Goal: Transaction & Acquisition: Purchase product/service

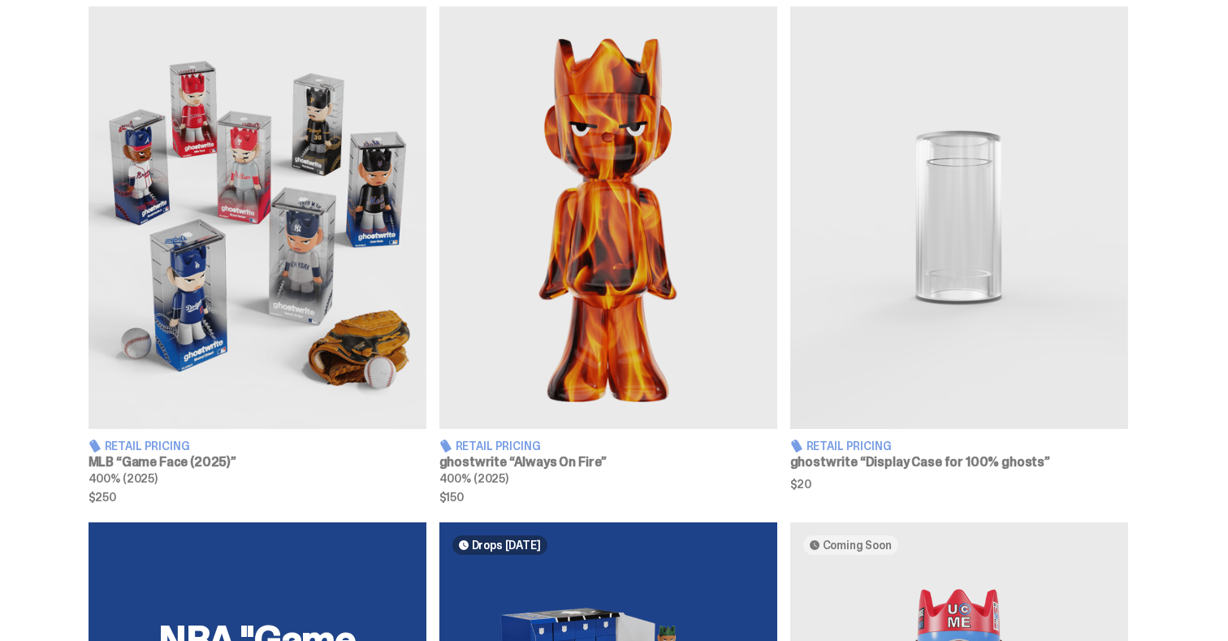
scroll to position [599, 0]
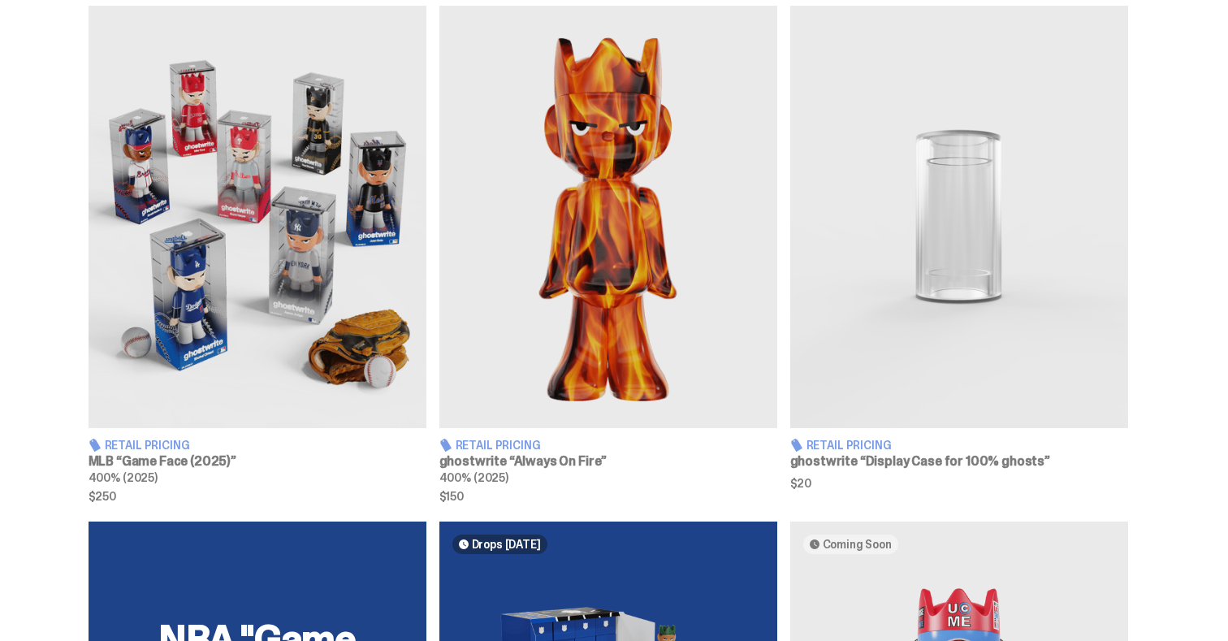
click at [293, 332] on img at bounding box center [258, 217] width 338 height 422
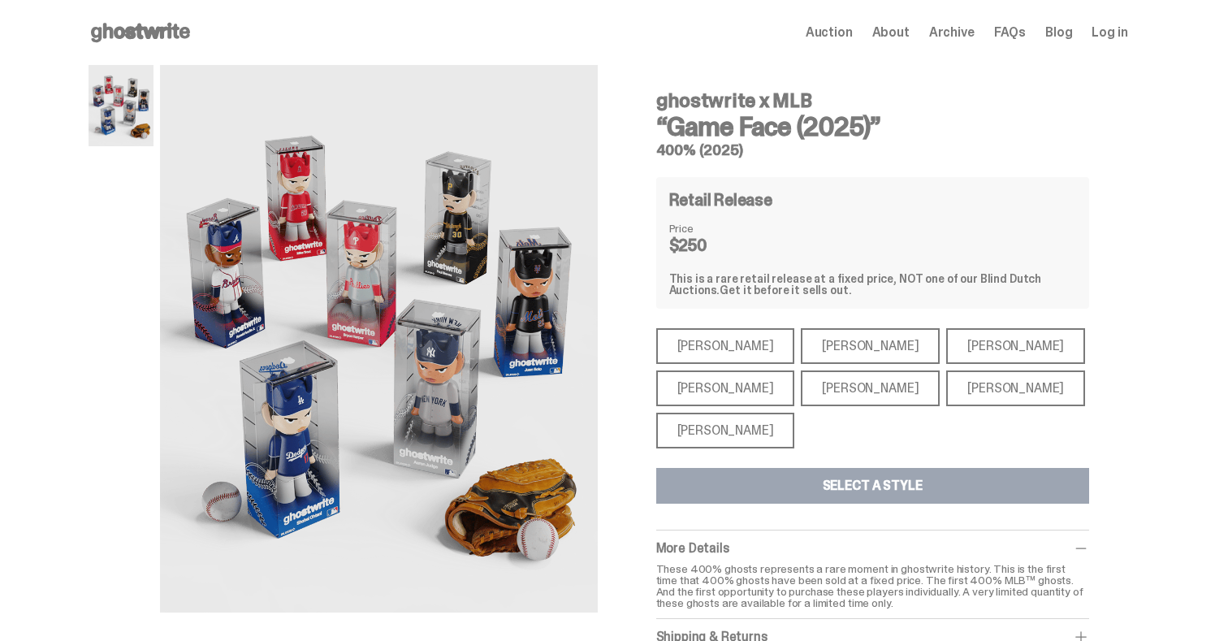
click at [964, 30] on span "Archive" at bounding box center [951, 32] width 45 height 13
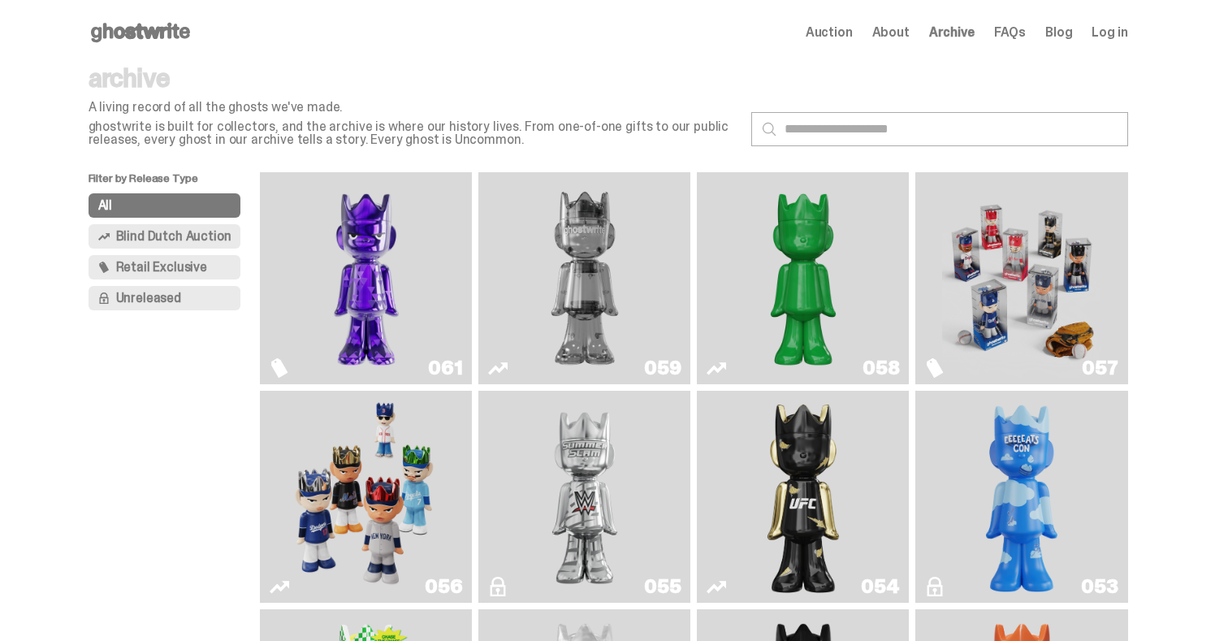
click at [130, 31] on use at bounding box center [140, 32] width 99 height 19
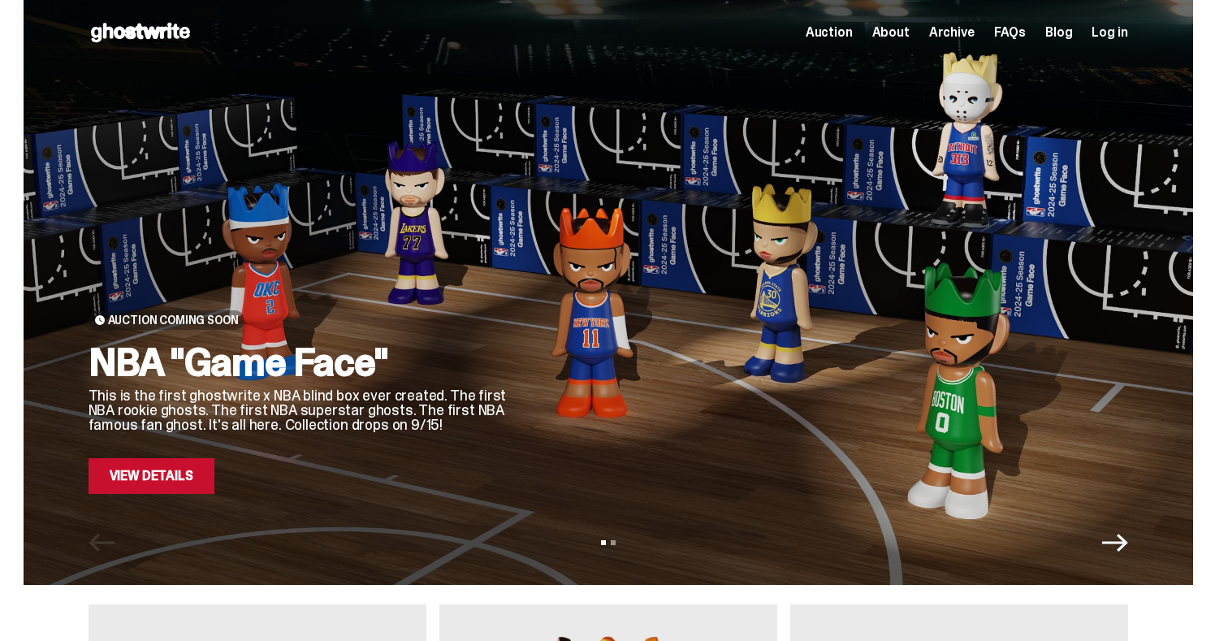
click at [1125, 543] on icon "Next" at bounding box center [1116, 543] width 26 height 18
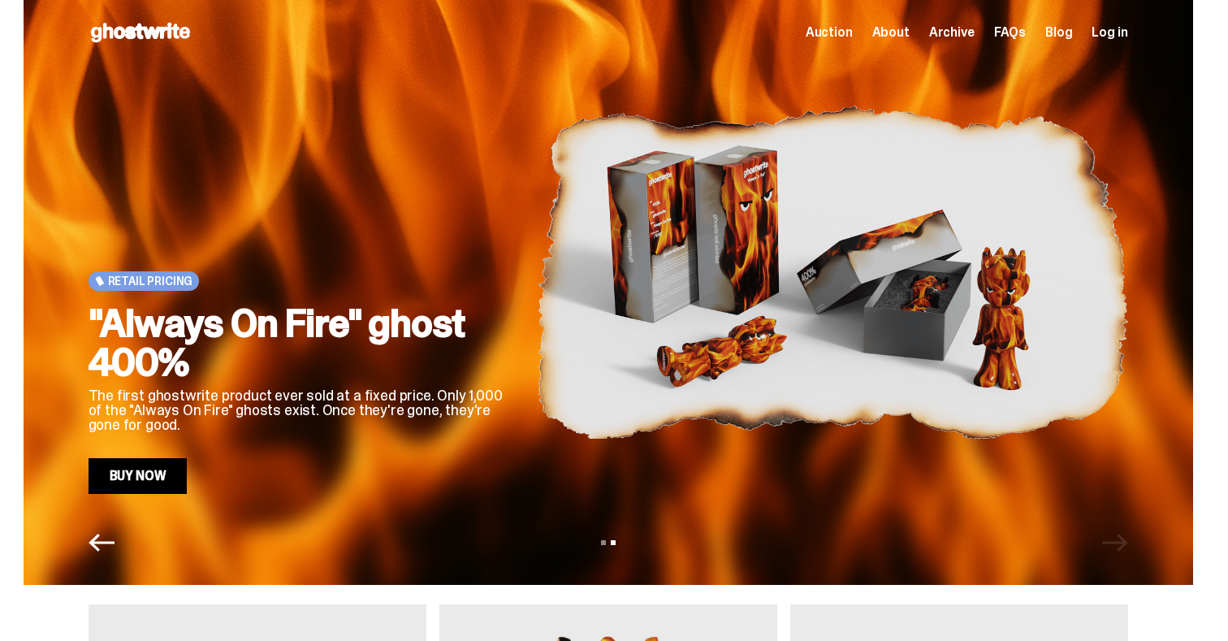
click at [1125, 543] on div "View slide 1 View slide 2" at bounding box center [609, 543] width 1170 height 26
click at [127, 544] on div "View slide 1 View slide 2" at bounding box center [609, 543] width 1170 height 26
click at [92, 542] on div "View slide 1 View slide 2" at bounding box center [609, 543] width 1170 height 26
